Goal: Check status: Check status

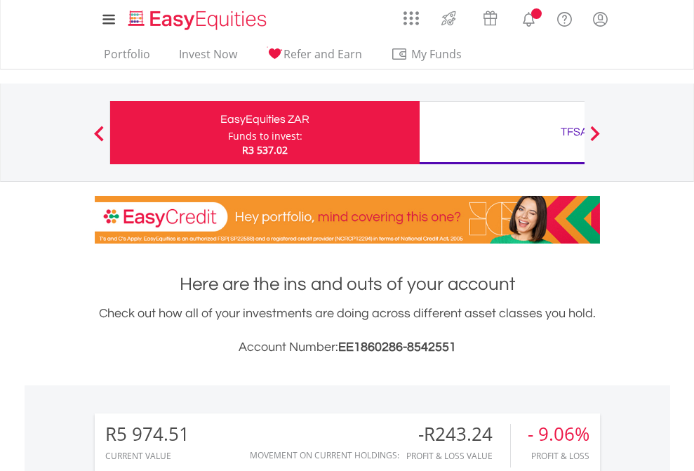
scroll to position [135, 220]
click at [228, 133] on div "Funds to invest:" at bounding box center [265, 136] width 74 height 14
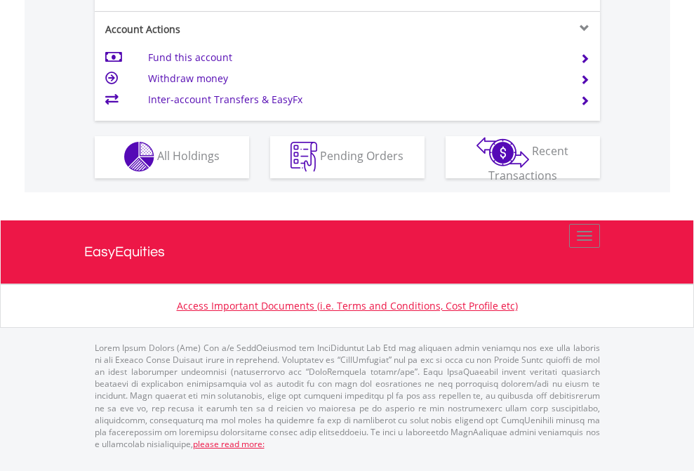
scroll to position [1313, 0]
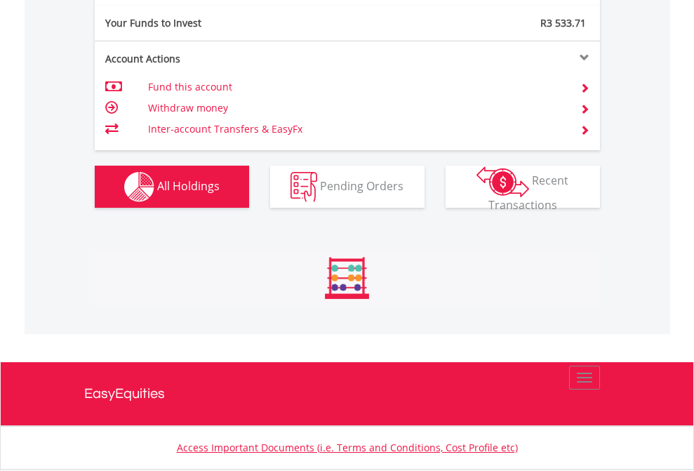
scroll to position [135, 220]
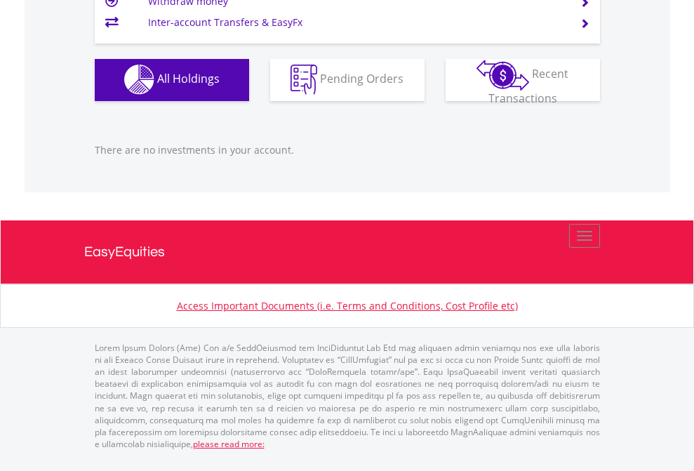
scroll to position [135, 220]
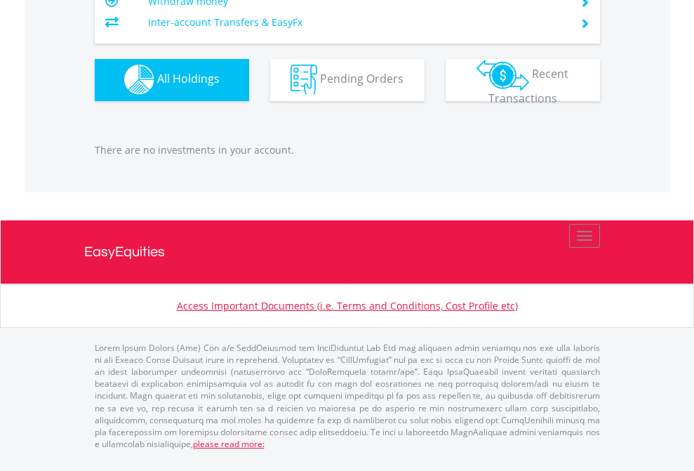
scroll to position [135, 220]
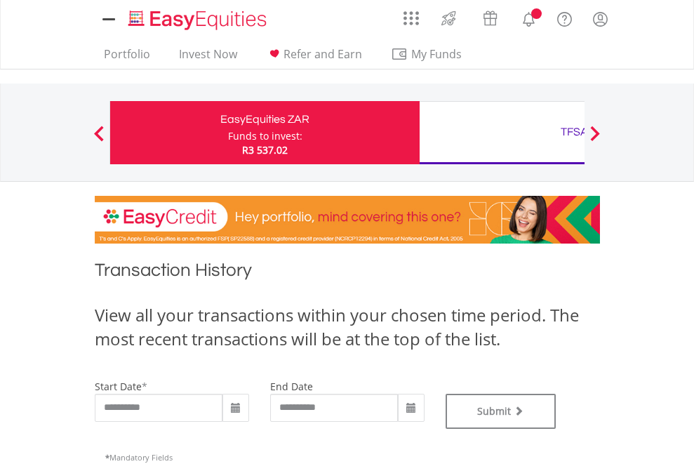
type input "**********"
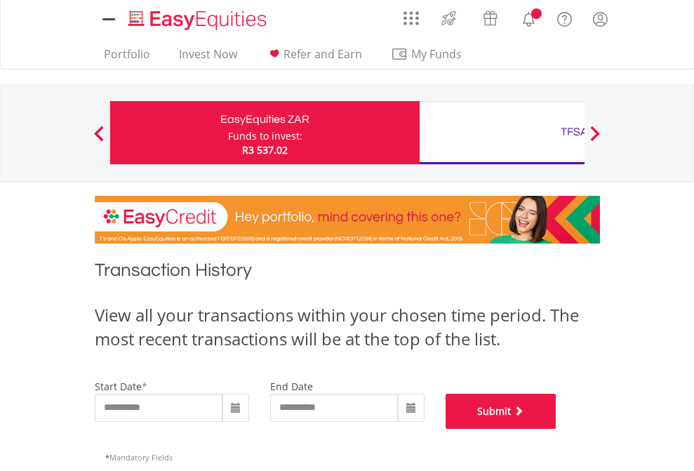
click at [557, 429] on button "Submit" at bounding box center [501, 411] width 111 height 35
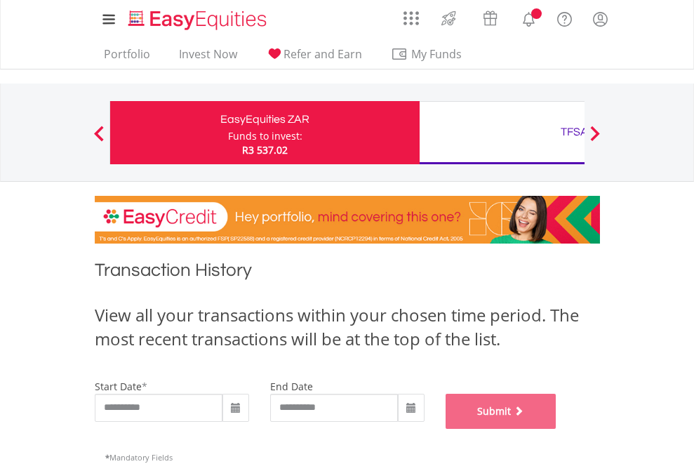
scroll to position [569, 0]
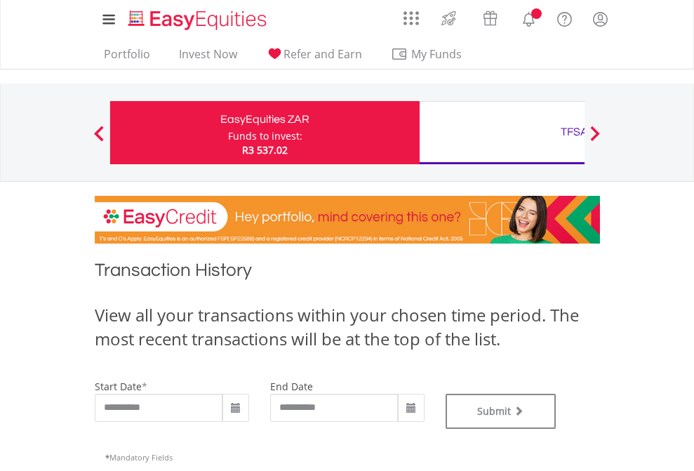
click at [502, 133] on div "TFSA" at bounding box center [574, 132] width 293 height 20
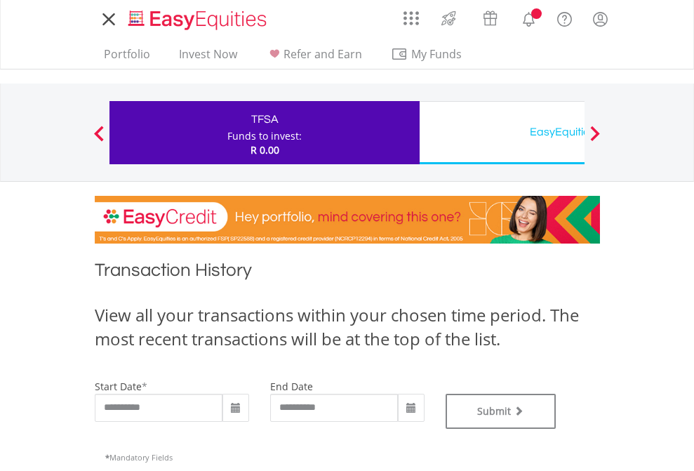
type input "**********"
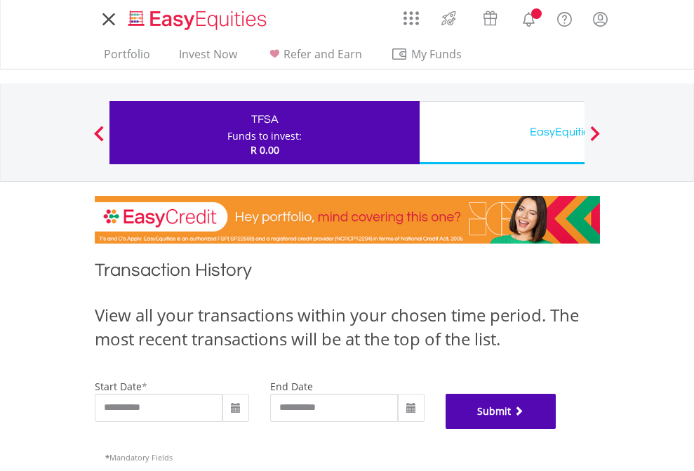
click at [557, 429] on button "Submit" at bounding box center [501, 411] width 111 height 35
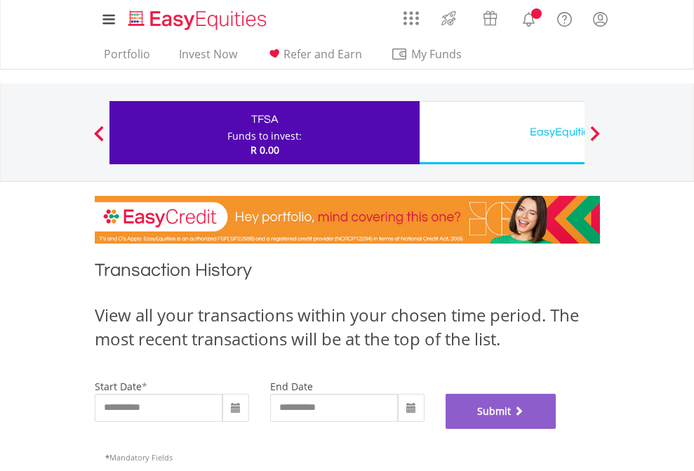
scroll to position [569, 0]
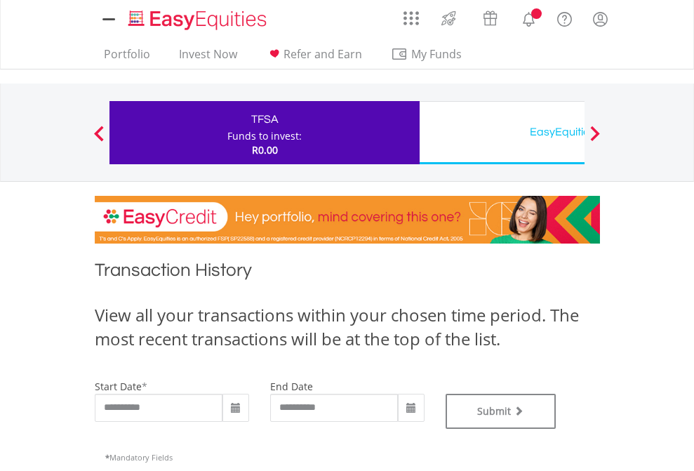
click at [502, 133] on div "EasyEquities USD" at bounding box center [574, 132] width 293 height 20
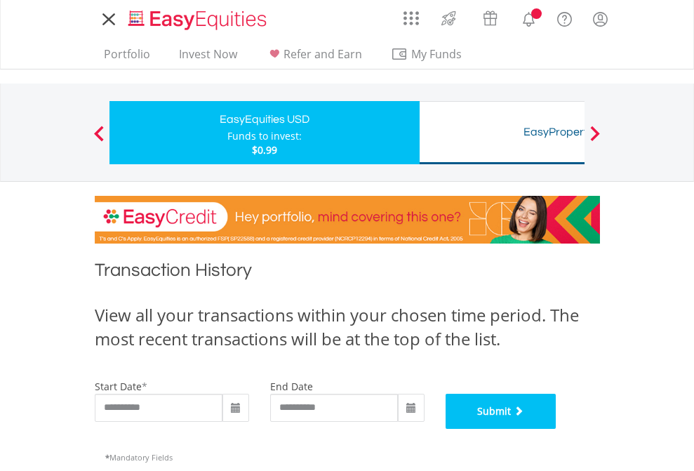
click at [557, 429] on button "Submit" at bounding box center [501, 411] width 111 height 35
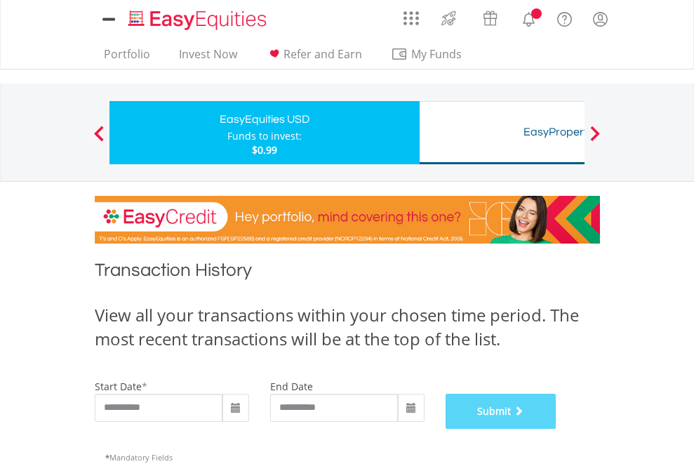
scroll to position [569, 0]
